Goal: Register for event/course

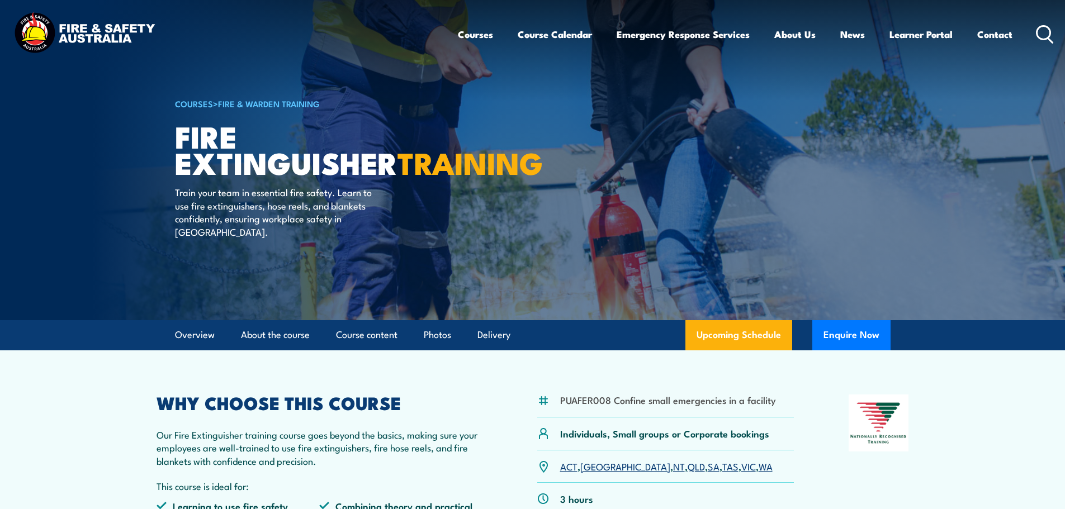
click at [116, 34] on img at bounding box center [84, 34] width 146 height 48
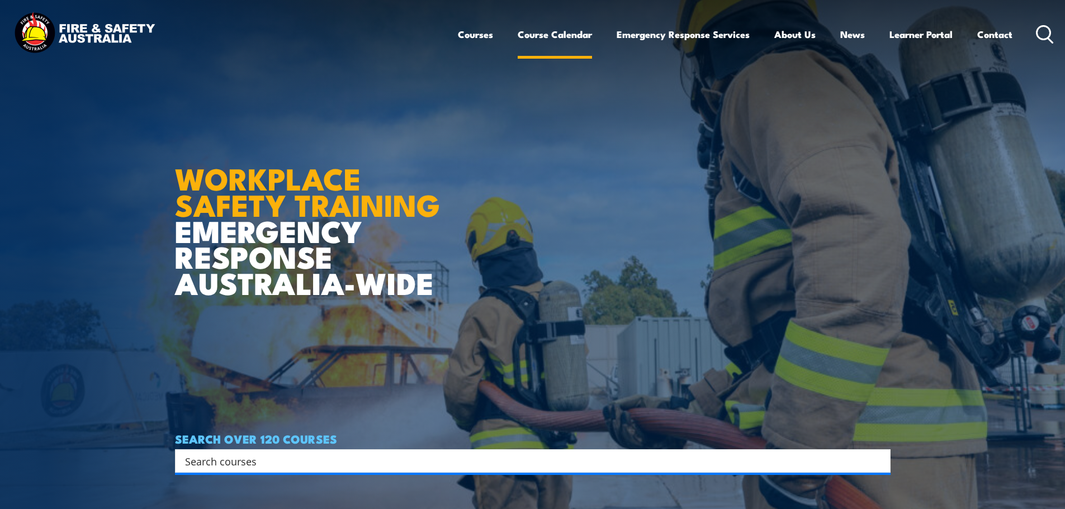
click at [549, 35] on link "Course Calendar" at bounding box center [555, 35] width 74 height 30
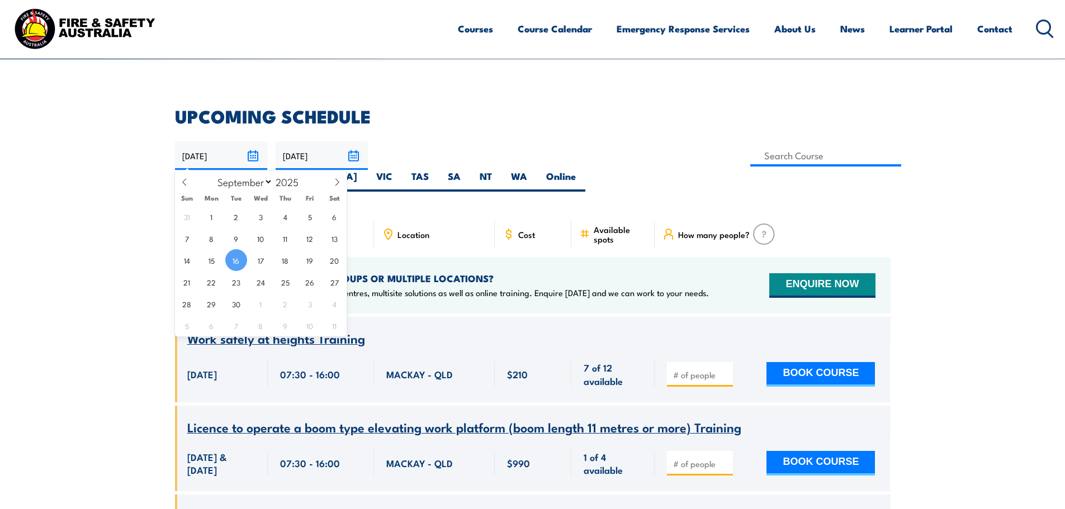
click at [256, 157] on input "16/09/2025" at bounding box center [221, 155] width 92 height 29
click at [286, 279] on span "25" at bounding box center [285, 282] width 22 height 22
type input "25/09/2025"
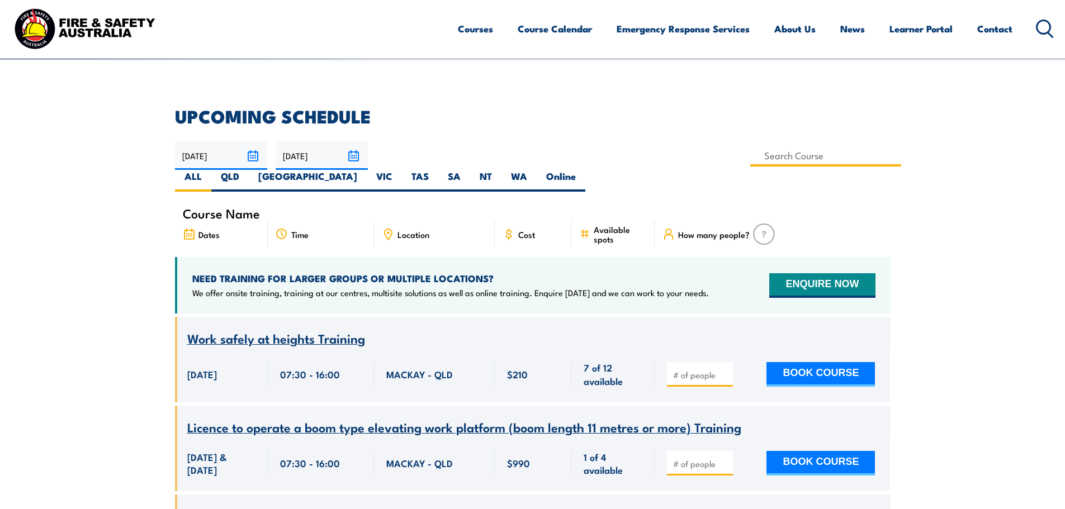
click at [750, 155] on input at bounding box center [825, 156] width 151 height 22
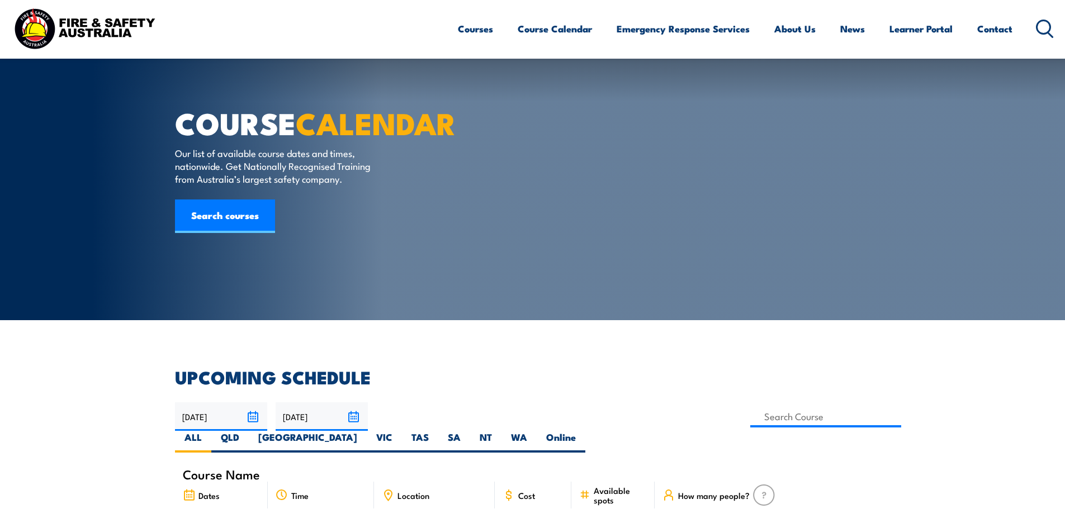
click at [750, 406] on input at bounding box center [825, 417] width 151 height 22
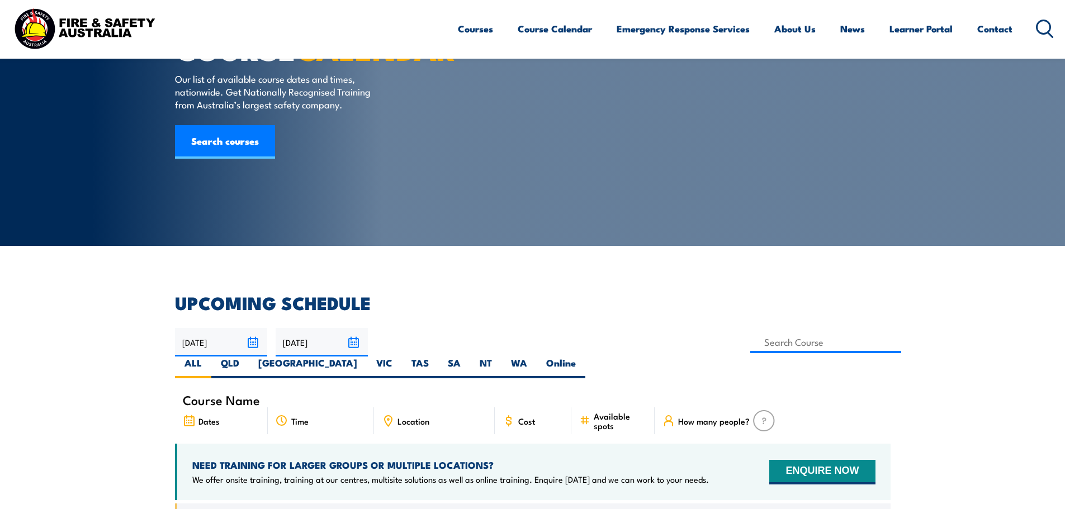
type input "[PERSON_NAME] Work Permit Procedure & Module 49 Gas Detection Training"
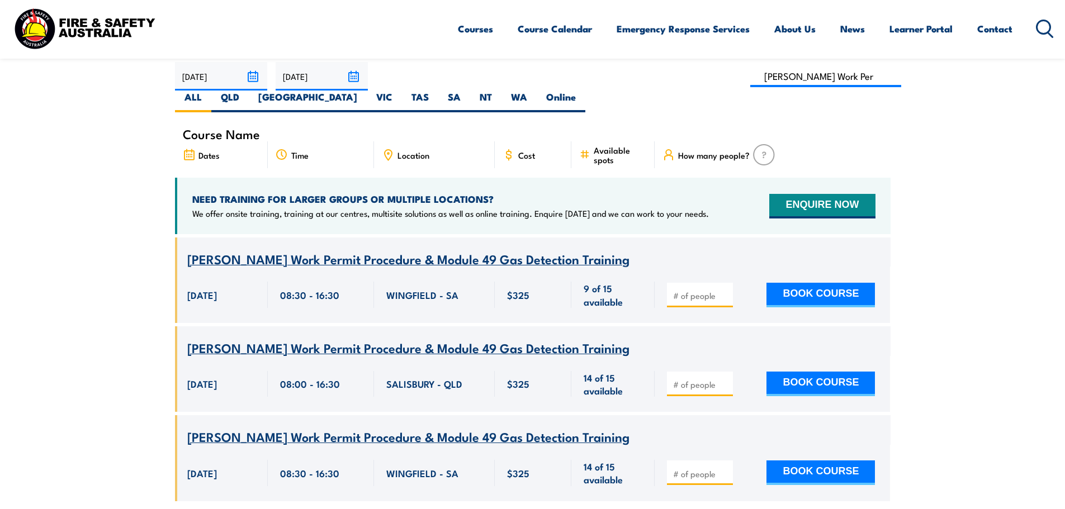
scroll to position [331, 0]
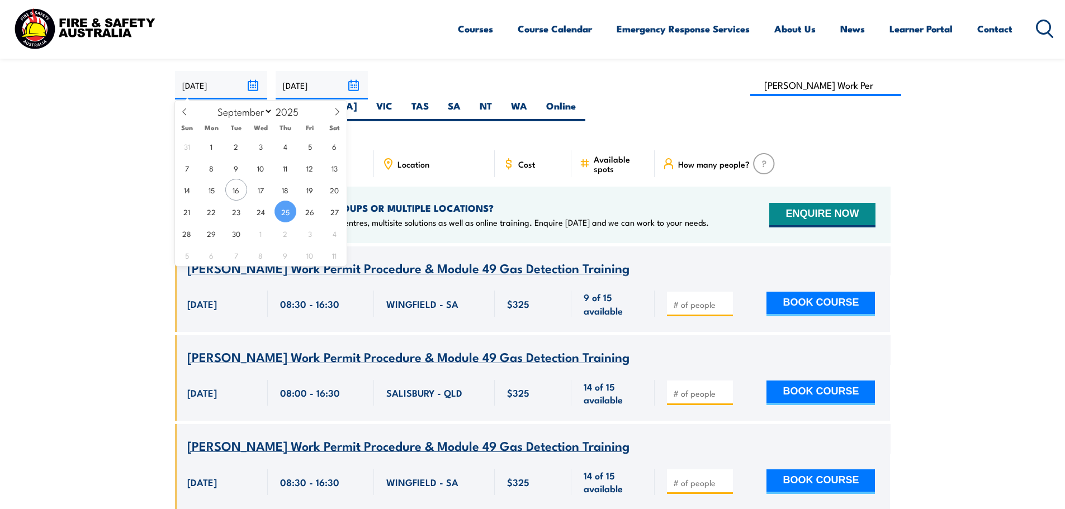
click at [255, 87] on input "[DATE]" at bounding box center [221, 85] width 92 height 29
click at [215, 145] on span "1" at bounding box center [212, 146] width 22 height 22
type input "01/09/2025"
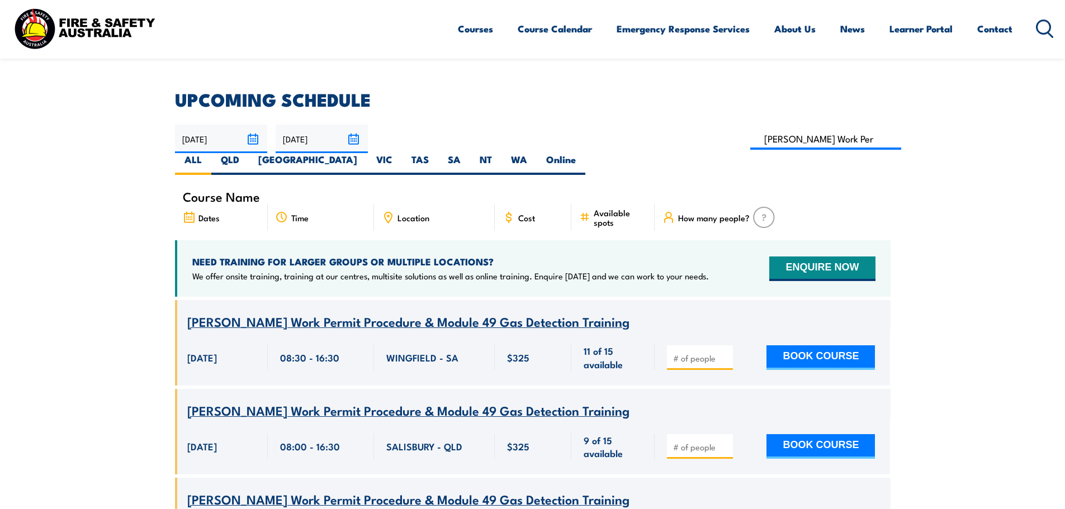
scroll to position [276, 0]
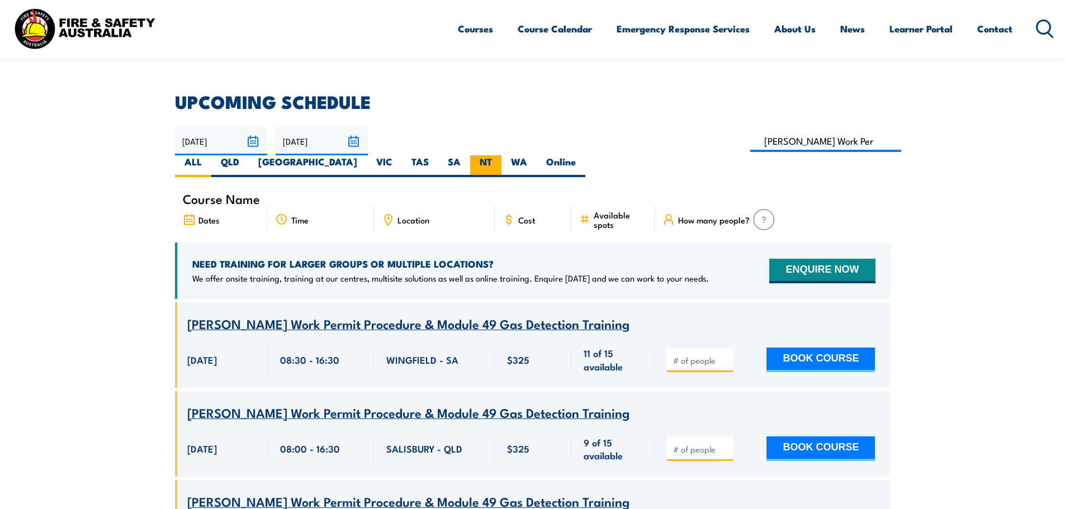
click at [501, 155] on label "NT" at bounding box center [485, 166] width 31 height 22
click at [499, 155] on input "NT" at bounding box center [495, 158] width 7 height 7
radio input "true"
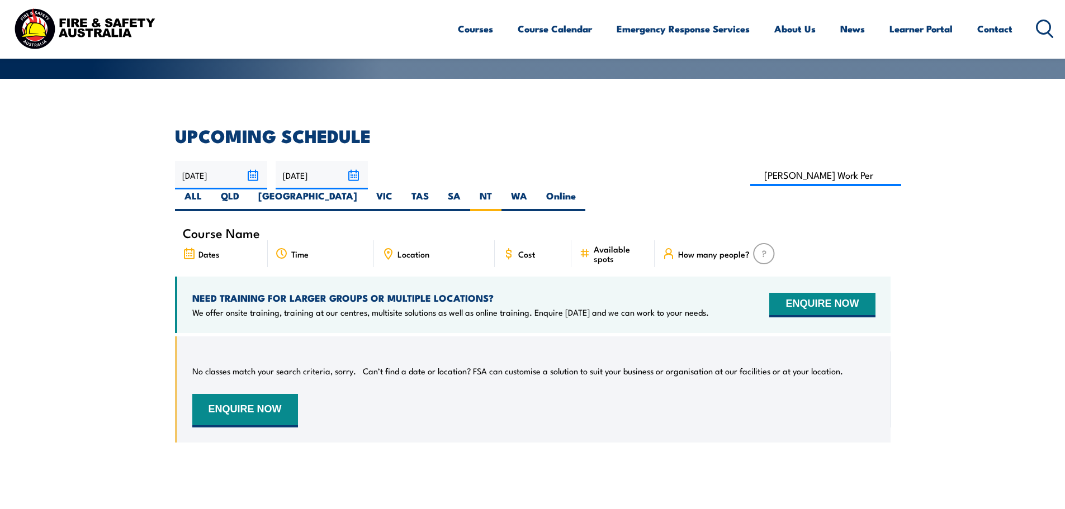
scroll to position [220, 0]
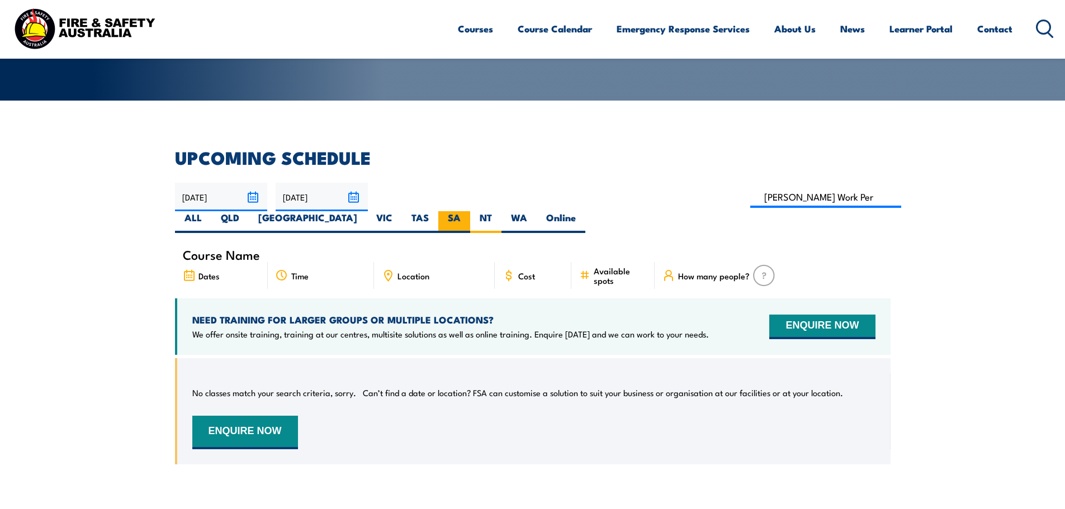
click at [470, 211] on label "SA" at bounding box center [454, 222] width 32 height 22
click at [468, 211] on input "SA" at bounding box center [464, 214] width 7 height 7
radio input "true"
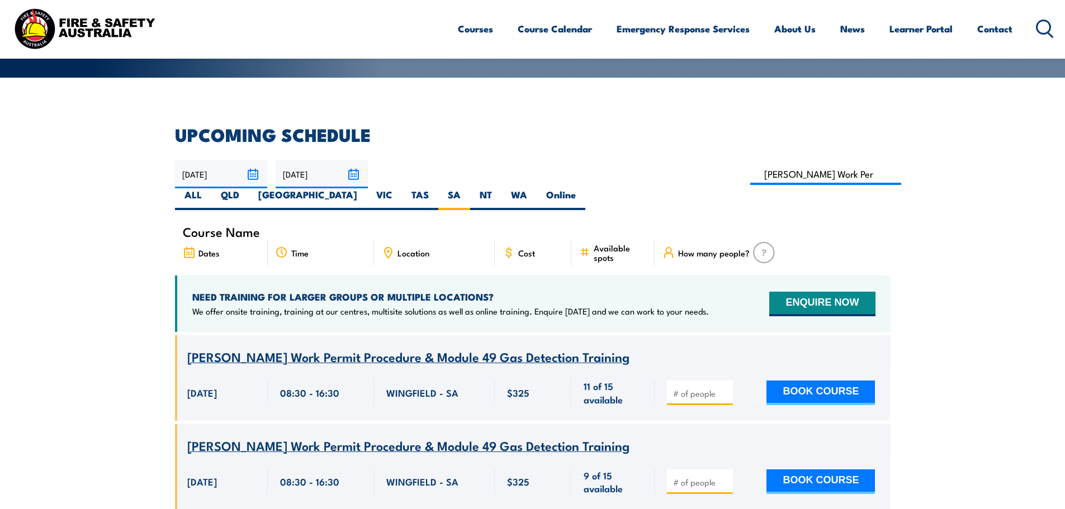
scroll to position [220, 0]
